Goal: Transaction & Acquisition: Purchase product/service

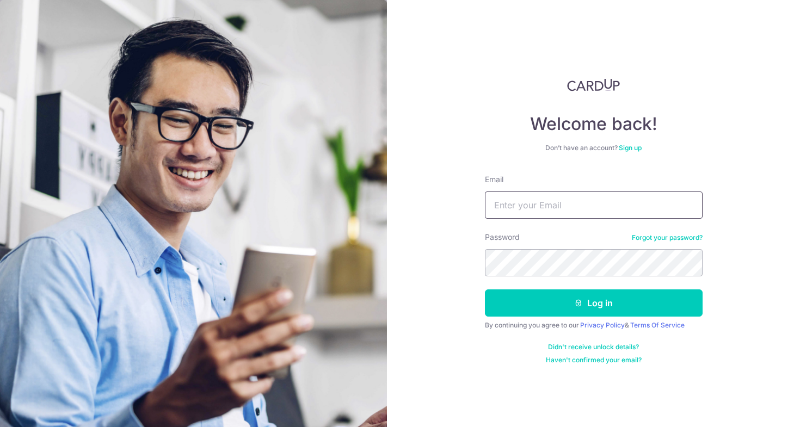
type input "[EMAIL_ADDRESS][PERSON_NAME][DOMAIN_NAME]"
click at [593, 303] on button "Log in" at bounding box center [594, 302] width 218 height 27
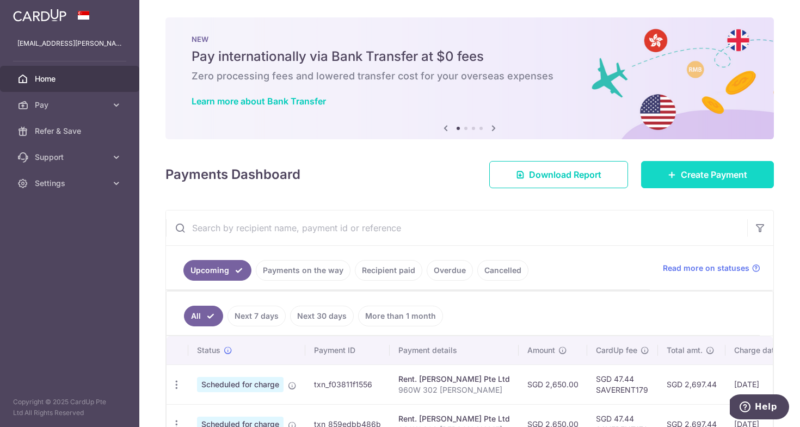
click at [681, 173] on span "Create Payment" at bounding box center [714, 174] width 66 height 13
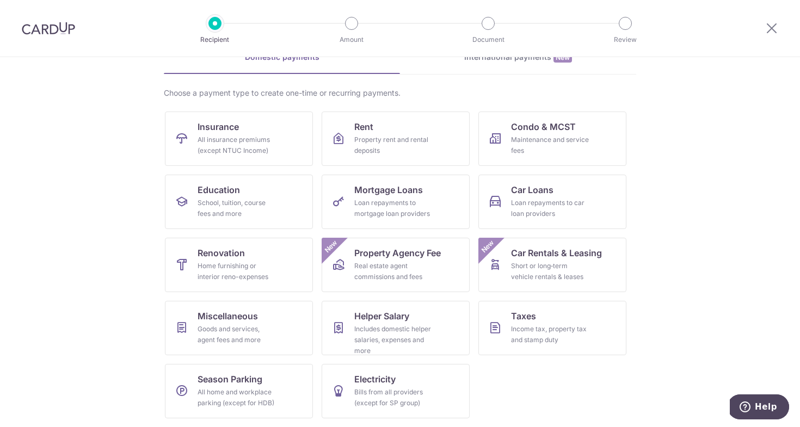
scroll to position [60, 0]
click at [251, 323] on link "Miscellaneous Goods and services, agent fees and more" at bounding box center [239, 328] width 148 height 54
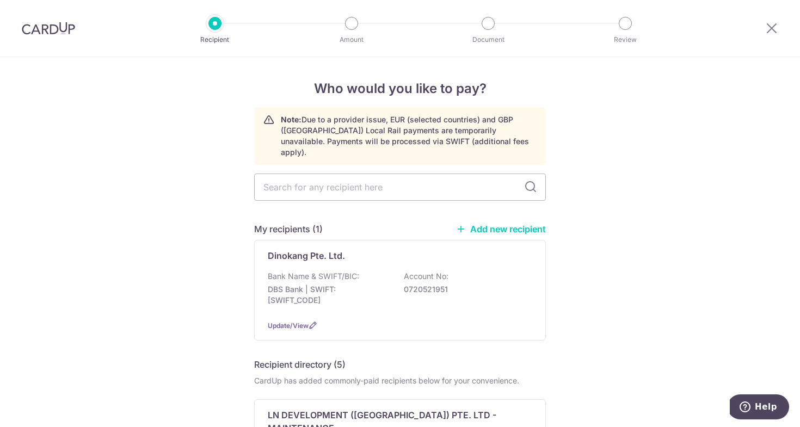
click at [499, 222] on div "My recipients (1) Add new recipient" at bounding box center [400, 228] width 292 height 13
click at [499, 224] on link "Add new recipient" at bounding box center [501, 229] width 90 height 11
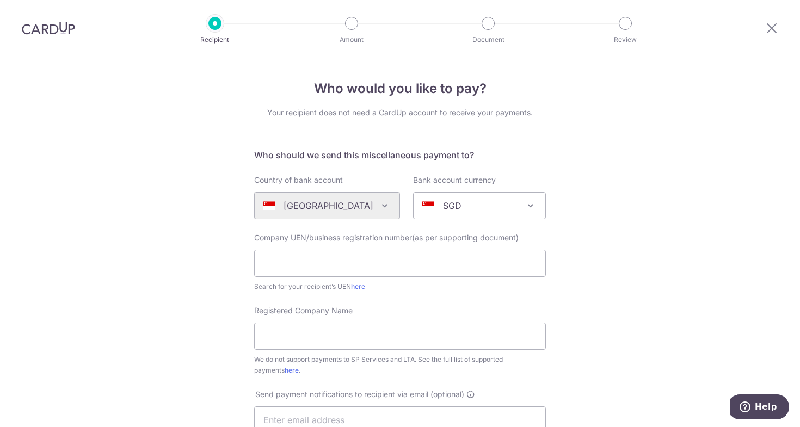
click at [349, 212] on div "Algeria Andorra Angola Anguilla Argentina Armenia Aruba Australia Austria Azerb…" at bounding box center [327, 205] width 146 height 27
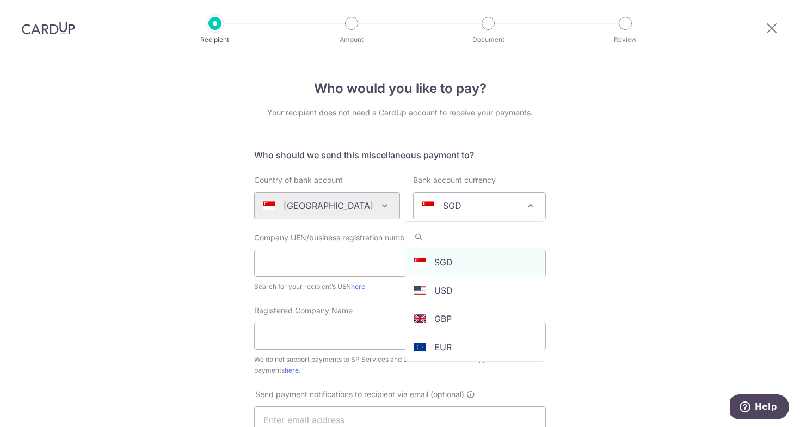
click at [468, 205] on div "SGD" at bounding box center [470, 205] width 97 height 13
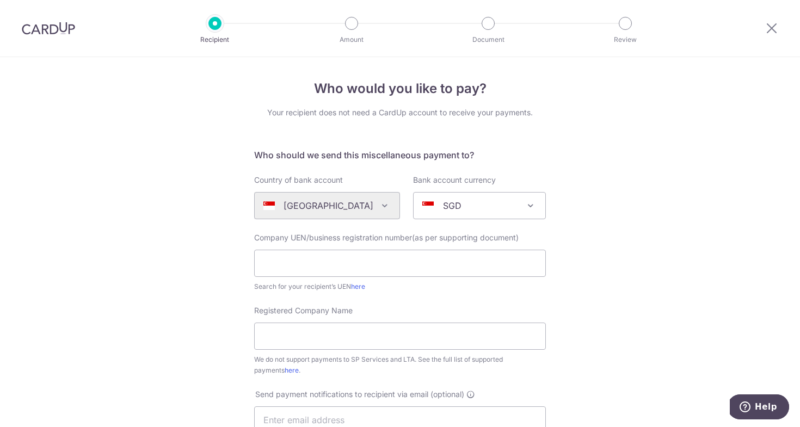
click at [468, 205] on div "SGD" at bounding box center [470, 205] width 97 height 13
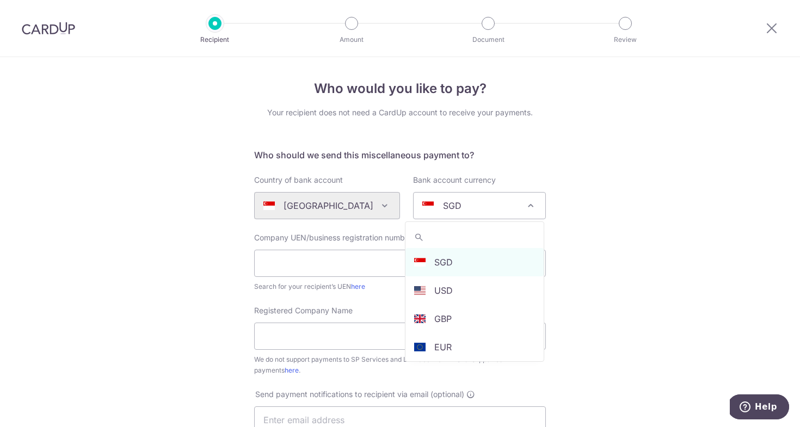
click at [498, 206] on div "SGD" at bounding box center [470, 205] width 97 height 13
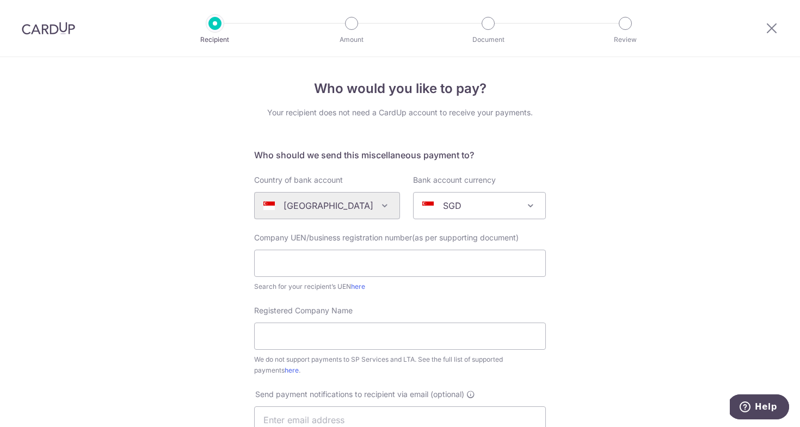
click at [498, 206] on div "SGD" at bounding box center [470, 205] width 97 height 13
click at [616, 183] on div "Who would you like to pay? Your recipient does not need a CardUp account to rec…" at bounding box center [400, 394] width 800 height 675
